Goal: Information Seeking & Learning: Learn about a topic

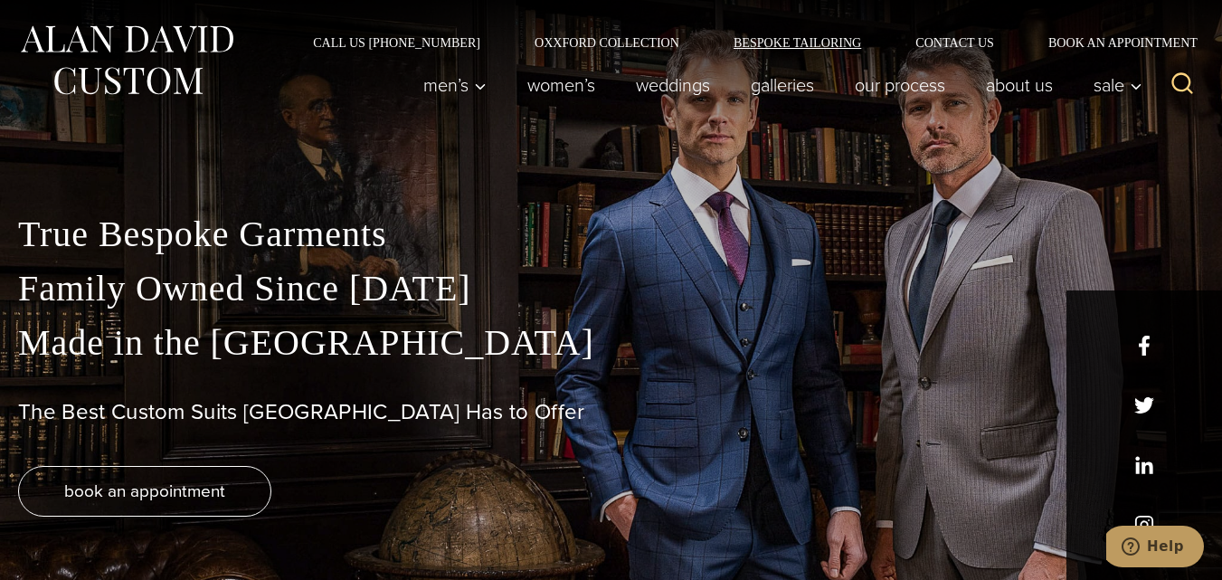
click at [770, 36] on link "Bespoke Tailoring" at bounding box center [797, 42] width 182 height 13
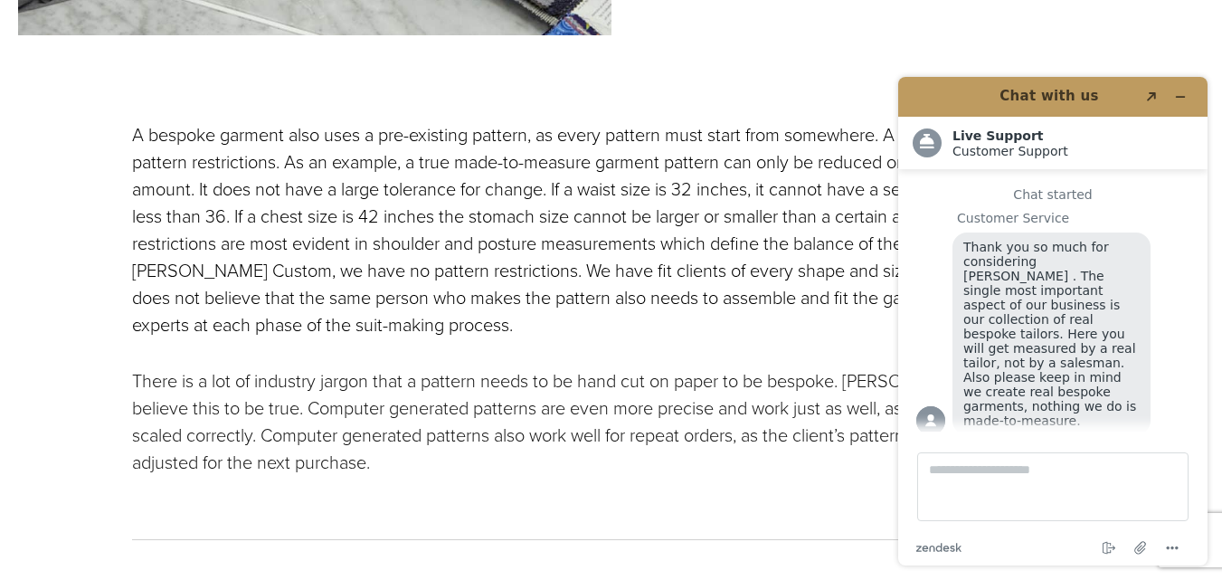
scroll to position [2382, 0]
click at [1177, 90] on button "Minimise widget" at bounding box center [1180, 96] width 29 height 25
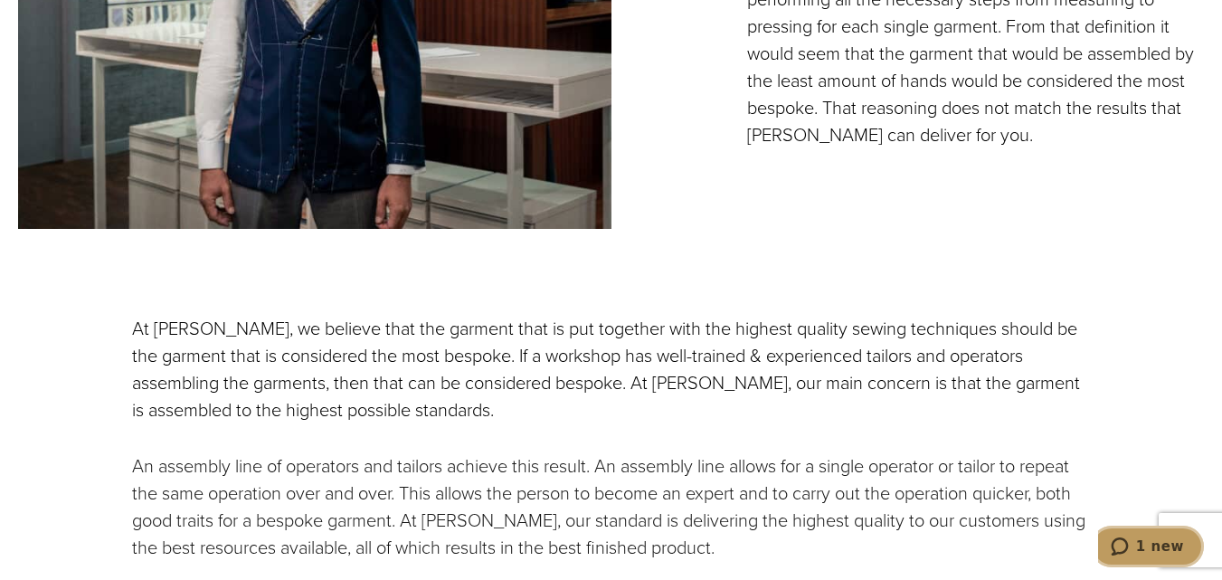
scroll to position [0, 0]
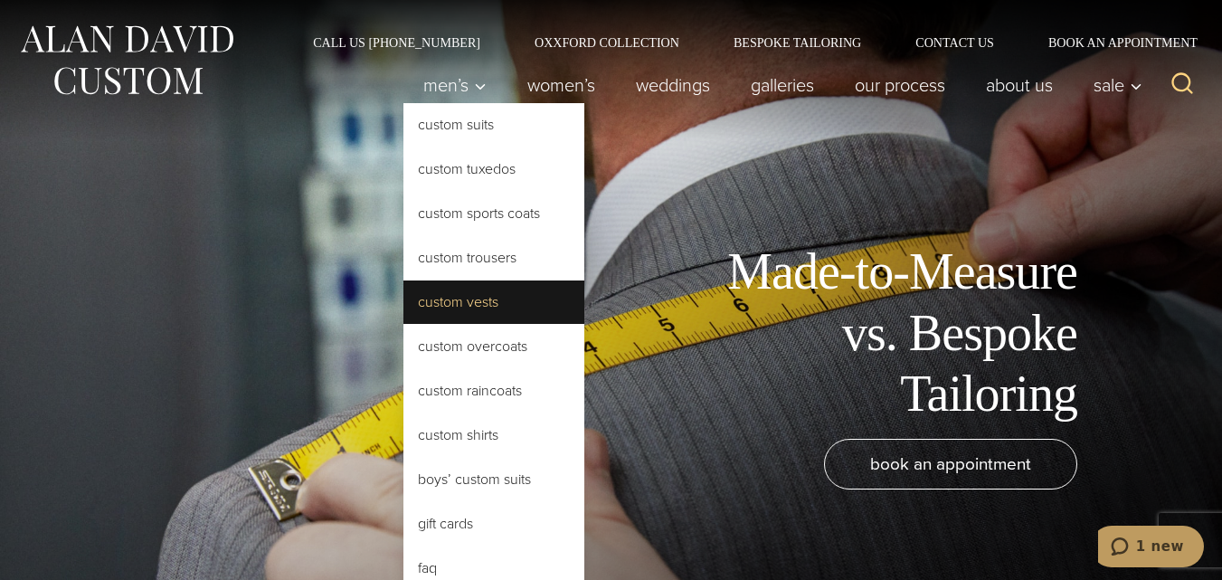
click at [442, 306] on link "Custom Vests" at bounding box center [493, 301] width 181 height 43
